Goal: Information Seeking & Learning: Learn about a topic

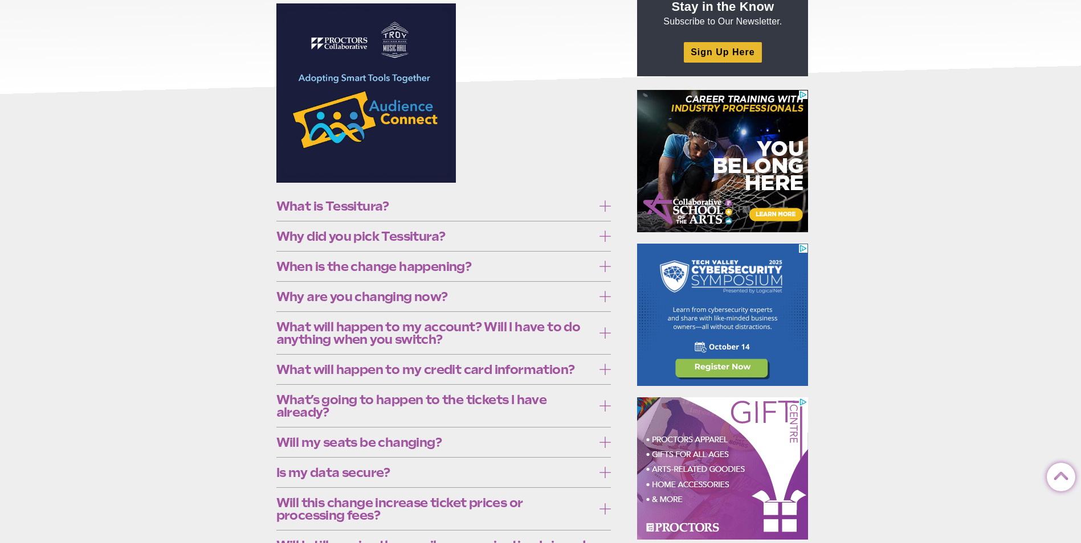
click at [397, 234] on span "Why did you pick Tessitura?" at bounding box center [434, 236] width 317 height 13
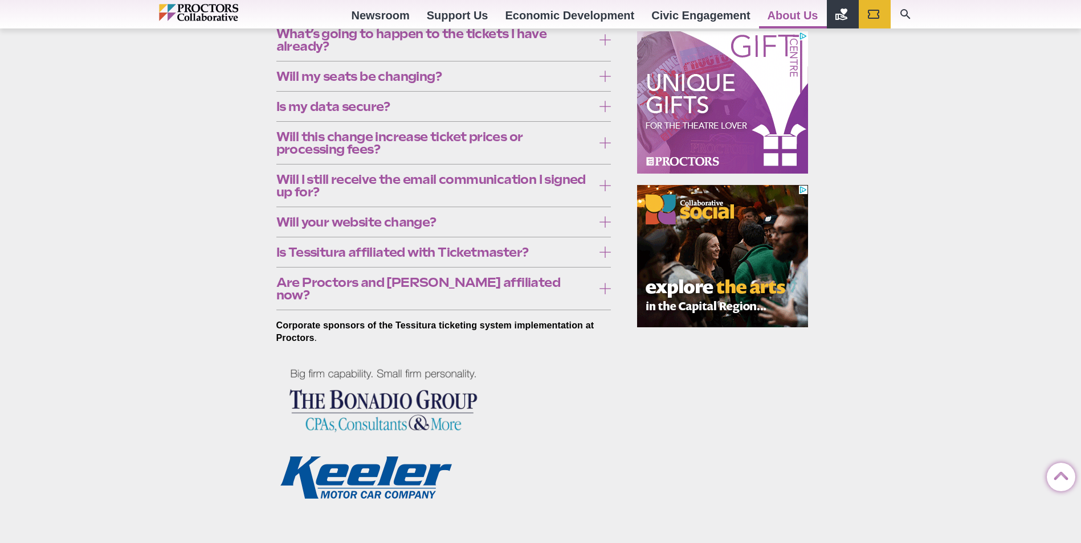
scroll to position [570, 0]
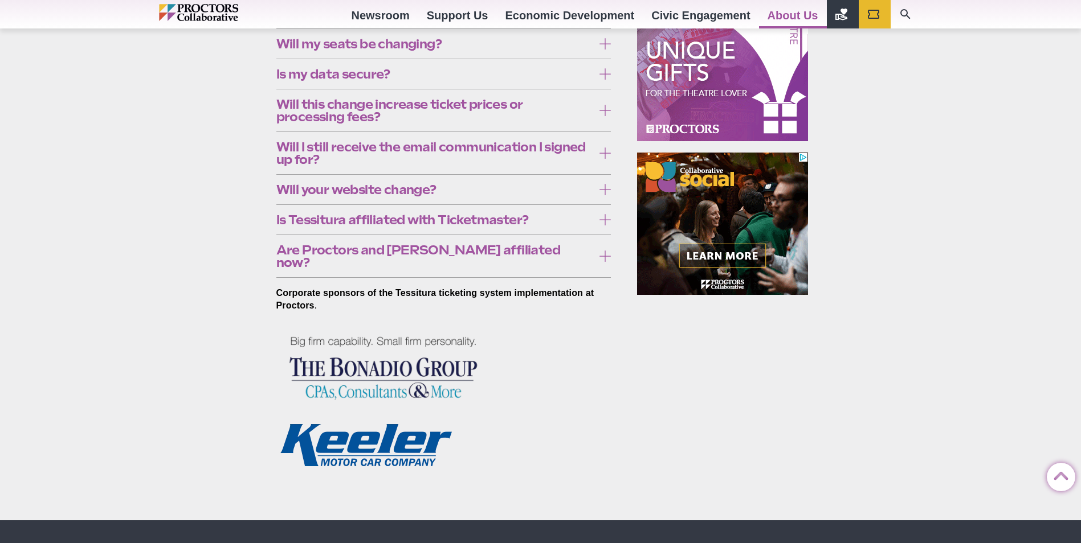
click at [324, 226] on span "Is Tessitura affiliated with Ticketmaster?" at bounding box center [434, 220] width 317 height 13
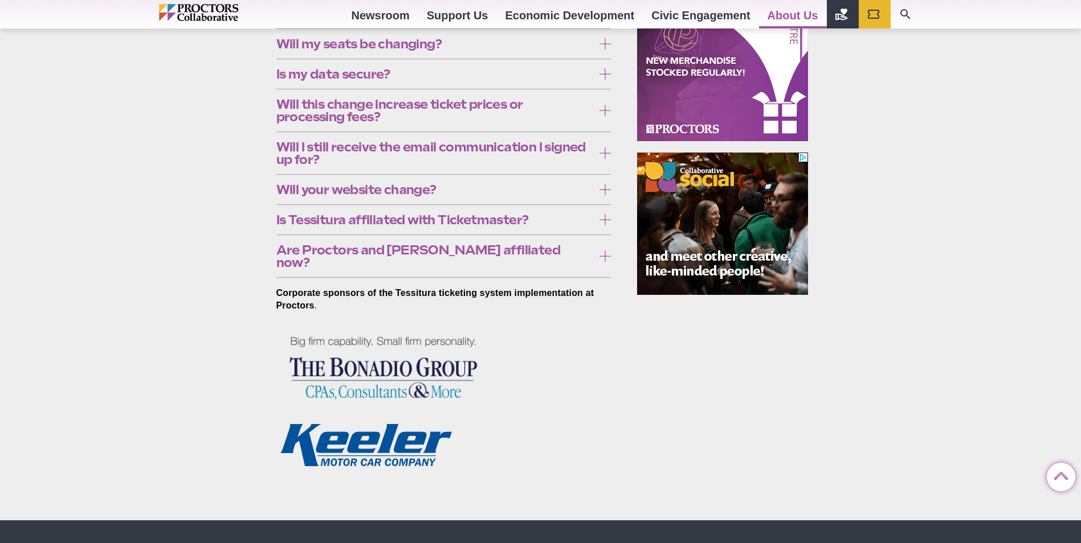
click at [324, 226] on span "Is Tessitura affiliated with Ticketmaster?" at bounding box center [434, 220] width 317 height 13
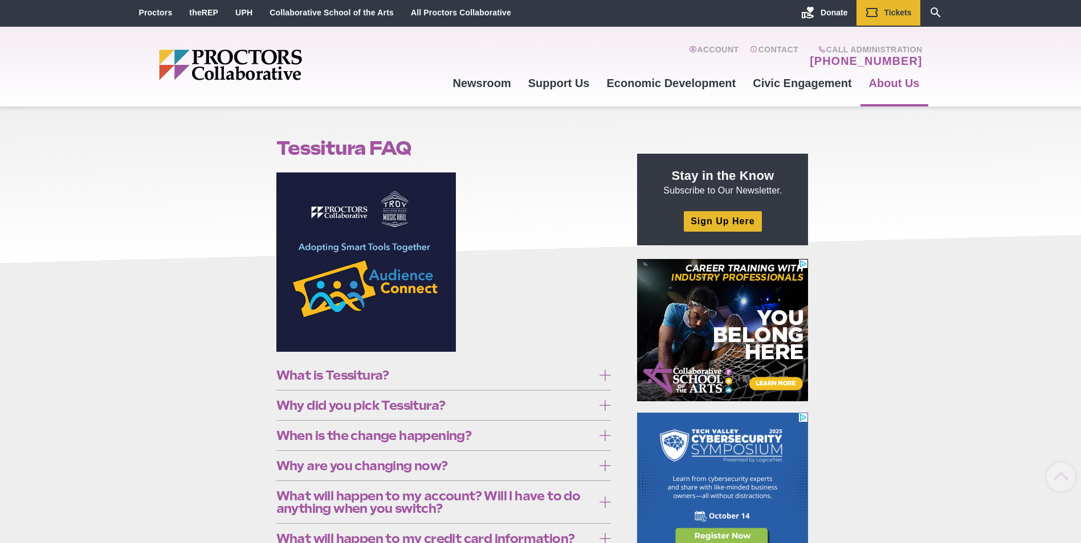
scroll to position [0, 0]
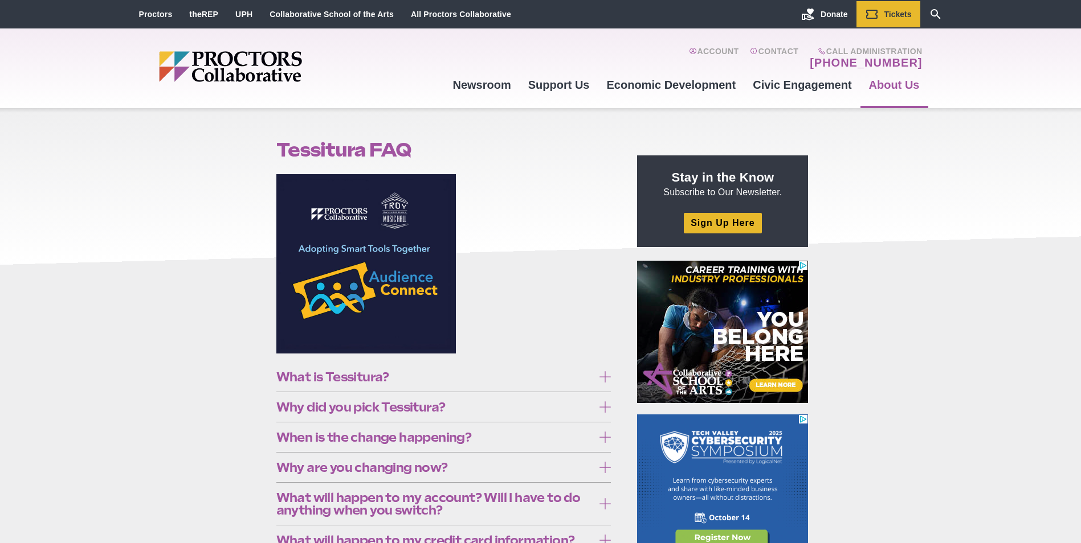
click at [282, 67] on img "Main site navigation and header" at bounding box center [274, 66] width 231 height 31
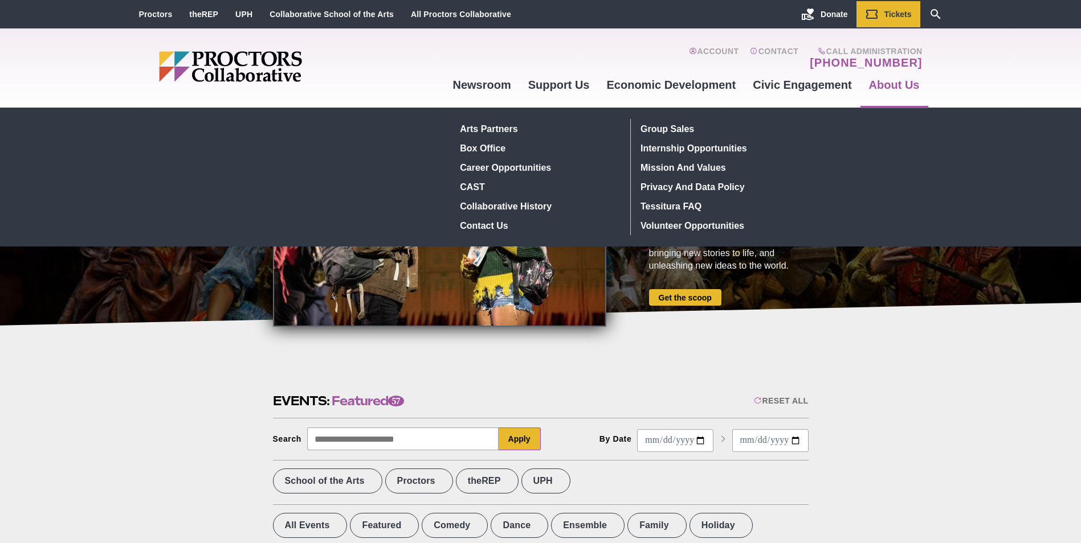
click at [879, 91] on link "About Us" at bounding box center [894, 84] width 68 height 31
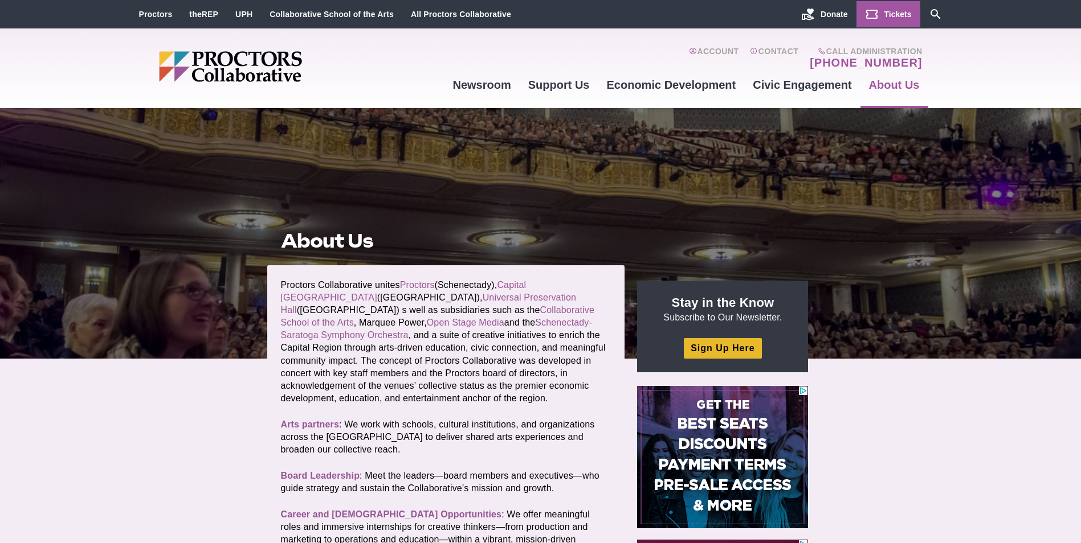
click at [879, 18] on link "Tickets" at bounding box center [888, 14] width 64 height 26
